Goal: Complete application form

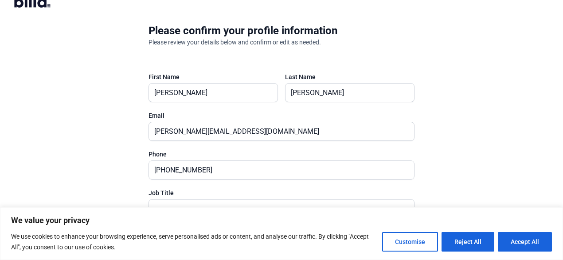
scroll to position [66, 0]
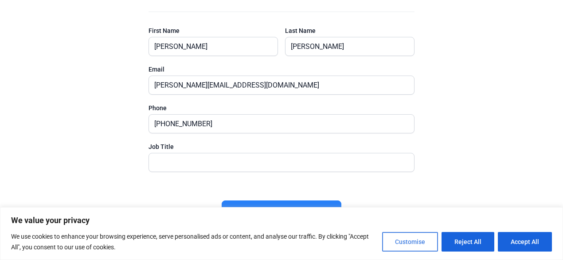
click at [426, 240] on button "Customise" at bounding box center [410, 242] width 56 height 20
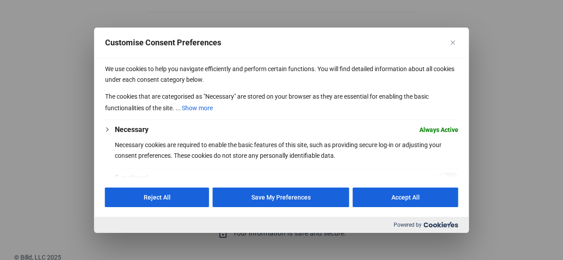
click at [455, 42] on button "Close" at bounding box center [453, 42] width 11 height 11
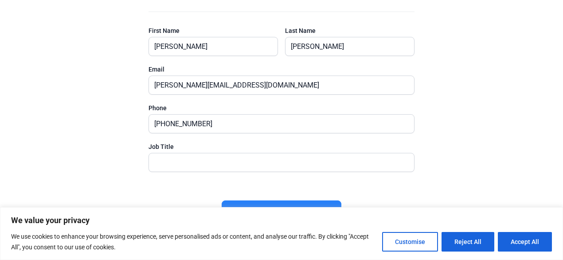
click at [319, 203] on button "Continue" at bounding box center [282, 210] width 120 height 20
click at [456, 171] on div "Please confirm your profile information Please review your details below and co…" at bounding box center [281, 107] width 563 height 289
click at [528, 243] on button "Accept All" at bounding box center [525, 242] width 54 height 20
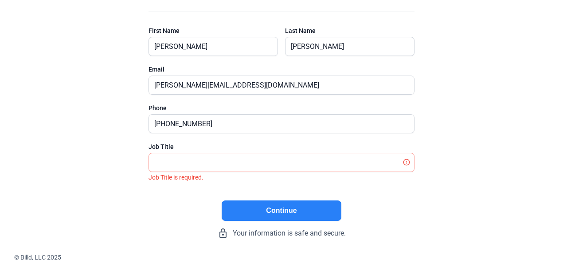
checkbox input "true"
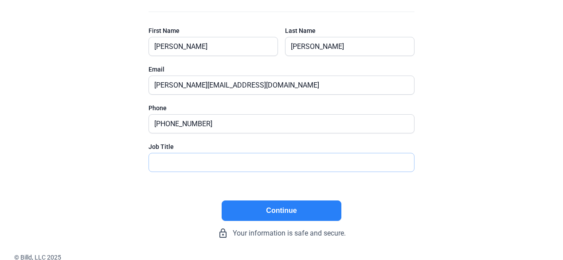
click at [248, 164] on input "text" at bounding box center [281, 162] width 265 height 18
